Goal: Information Seeking & Learning: Learn about a topic

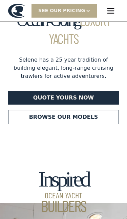
scroll to position [24, 0]
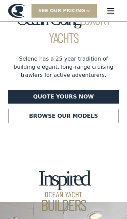
click at [39, 117] on link "Browse our models" at bounding box center [63, 116] width 111 height 14
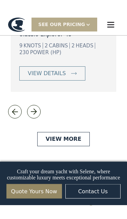
scroll to position [1515, 0]
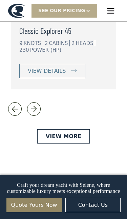
click at [56, 129] on link "View More" at bounding box center [63, 136] width 53 height 14
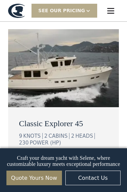
scroll to position [1276, 0]
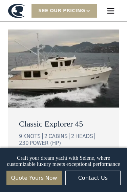
click at [38, 160] on div "view details" at bounding box center [46, 164] width 38 height 8
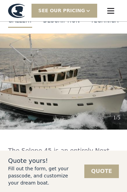
scroll to position [62, 0]
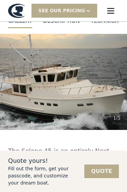
click at [123, 87] on img "open lightbox" at bounding box center [63, 82] width 127 height 96
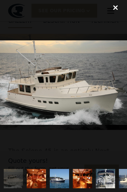
click at [36, 180] on img "show item 2 of 17" at bounding box center [36, 178] width 29 height 19
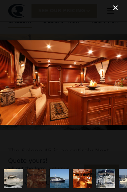
click at [58, 177] on img "show item 3 of 17" at bounding box center [59, 178] width 29 height 19
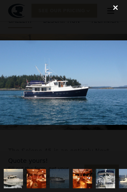
click at [80, 175] on img "show item 4 of 17" at bounding box center [82, 178] width 29 height 19
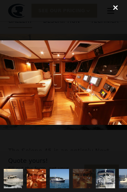
click at [105, 180] on img "show item 5 of 17" at bounding box center [105, 178] width 29 height 19
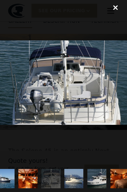
scroll to position [0, 62]
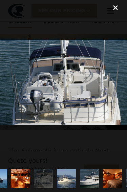
click at [65, 180] on img "show item 6 of 17" at bounding box center [66, 178] width 29 height 19
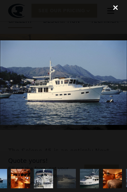
click at [90, 179] on img "show item 7 of 17" at bounding box center [89, 178] width 29 height 19
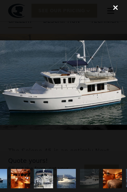
click at [114, 179] on img "show item 8 of 17" at bounding box center [112, 178] width 29 height 19
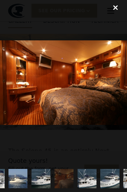
scroll to position [0, 111]
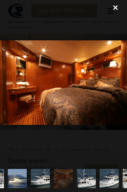
click at [88, 179] on img "show item 9 of 17" at bounding box center [86, 178] width 29 height 19
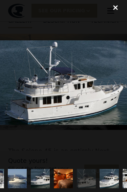
click at [110, 180] on img "show item 10 of 17" at bounding box center [109, 178] width 29 height 19
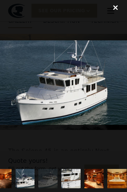
scroll to position [0, 173]
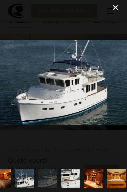
click at [68, 176] on img "show item 11 of 17" at bounding box center [70, 178] width 29 height 19
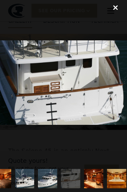
click at [94, 176] on img "show item 12 of 17" at bounding box center [93, 178] width 29 height 19
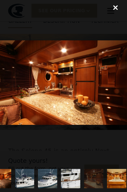
click at [117, 178] on img "show item 13 of 17" at bounding box center [116, 178] width 29 height 19
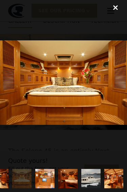
scroll to position [0, 268]
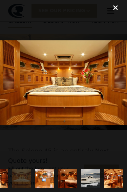
click at [116, 176] on img "show item 17 of 17" at bounding box center [113, 178] width 29 height 19
